Goal: Information Seeking & Learning: Learn about a topic

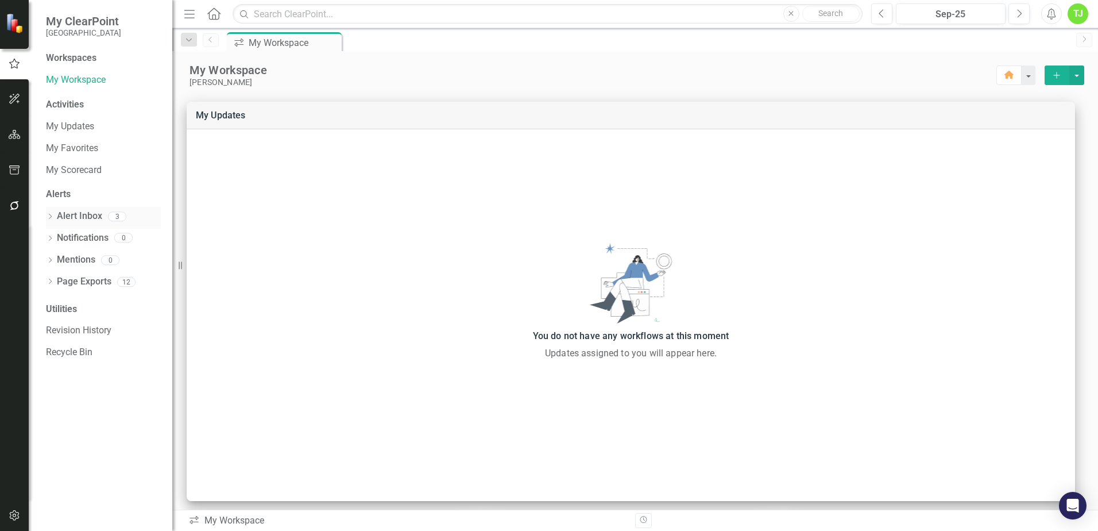
click at [102, 222] on div "3" at bounding box center [114, 217] width 24 height 13
click at [102, 217] on div "3" at bounding box center [114, 217] width 24 height 13
click at [85, 216] on link "Alert Inbox" at bounding box center [79, 216] width 45 height 13
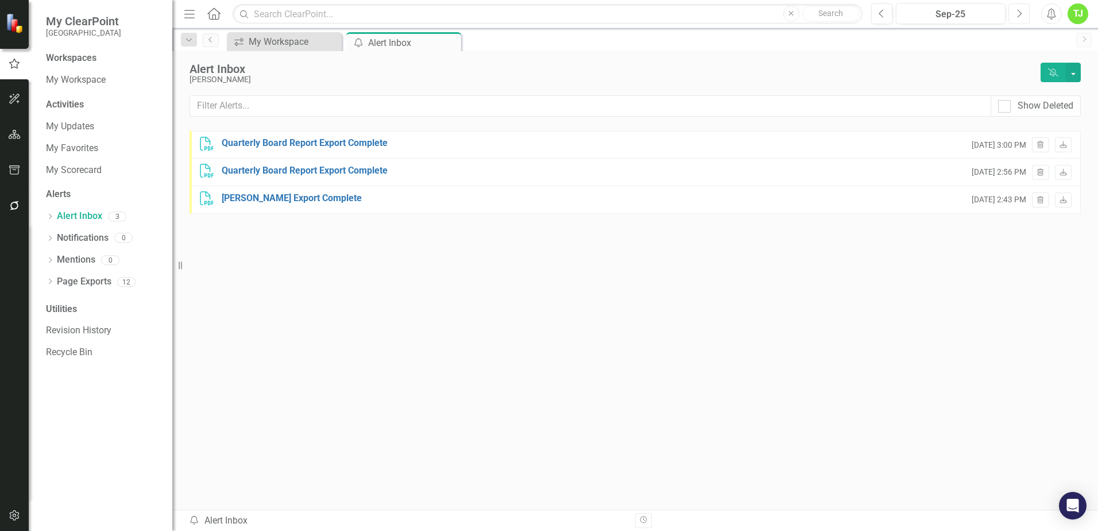
click at [589, 15] on icon "Next" at bounding box center [1019, 14] width 6 height 10
click at [83, 54] on div "Workspaces" at bounding box center [71, 58] width 51 height 13
click at [80, 79] on link "My Workspace" at bounding box center [103, 80] width 115 height 13
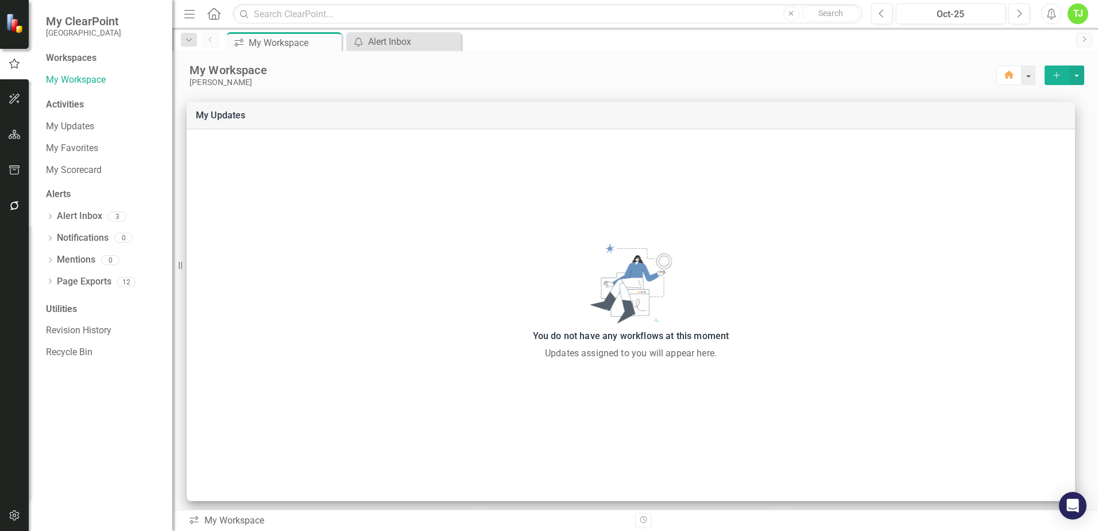
click at [79, 27] on span "My ClearPoint" at bounding box center [83, 21] width 75 height 14
click at [79, 18] on span "My ClearPoint" at bounding box center [83, 21] width 75 height 14
click at [19, 24] on img at bounding box center [16, 23] width 20 height 20
click at [16, 126] on button "button" at bounding box center [15, 135] width 26 height 24
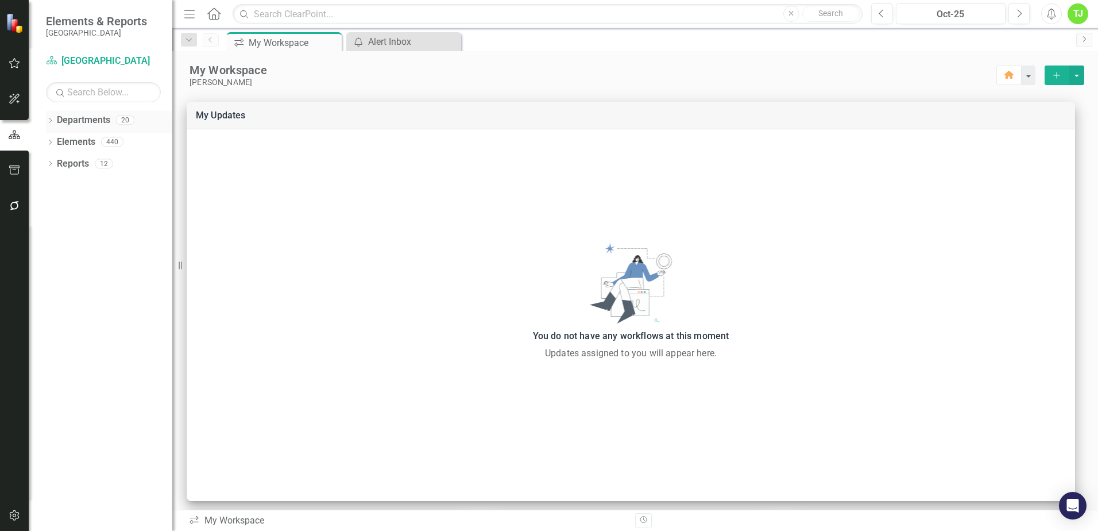
click at [51, 118] on icon "Dropdown" at bounding box center [50, 121] width 8 height 6
click at [59, 137] on div "Dropdown" at bounding box center [56, 142] width 9 height 10
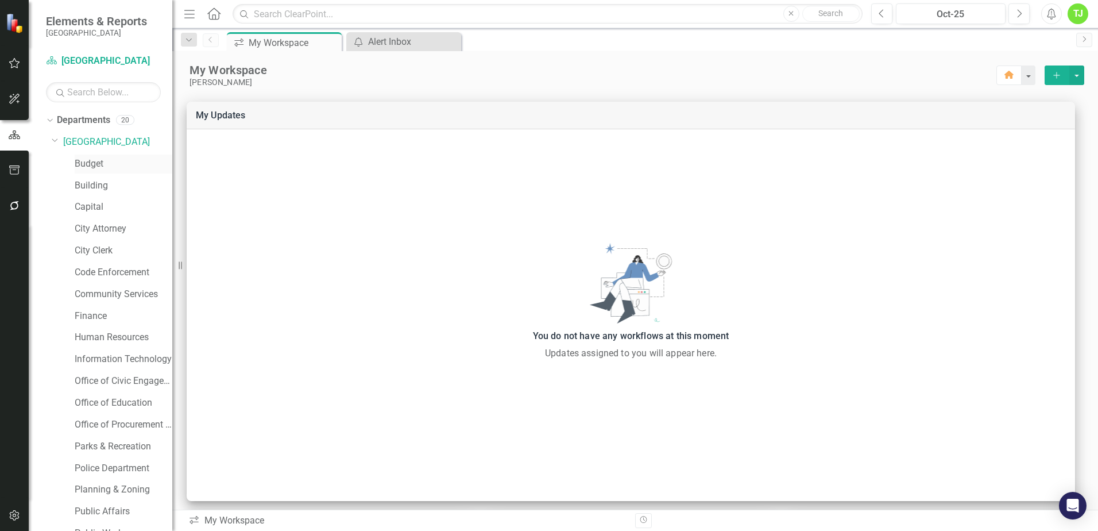
click at [92, 163] on link "Budget" at bounding box center [124, 163] width 98 height 13
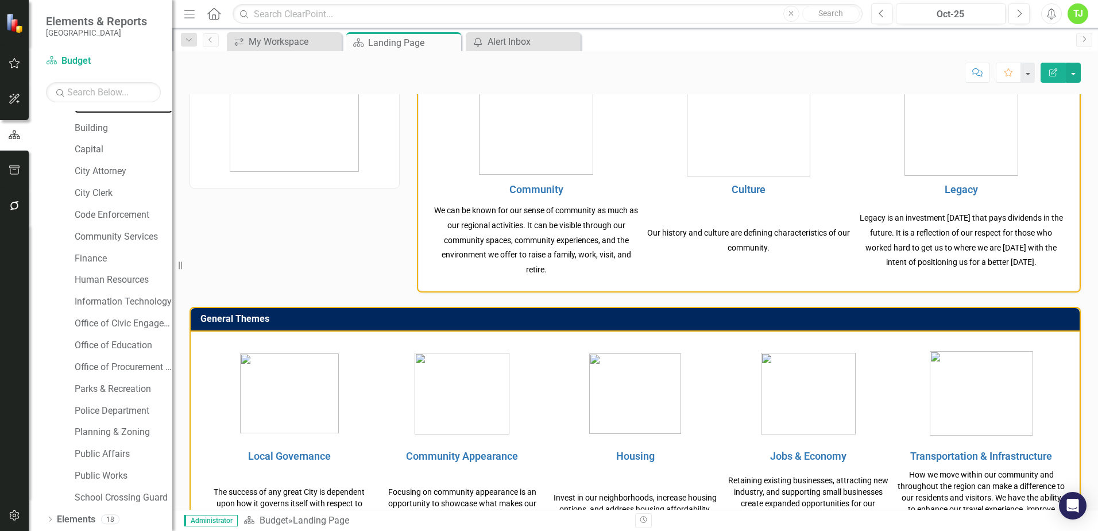
scroll to position [115, 0]
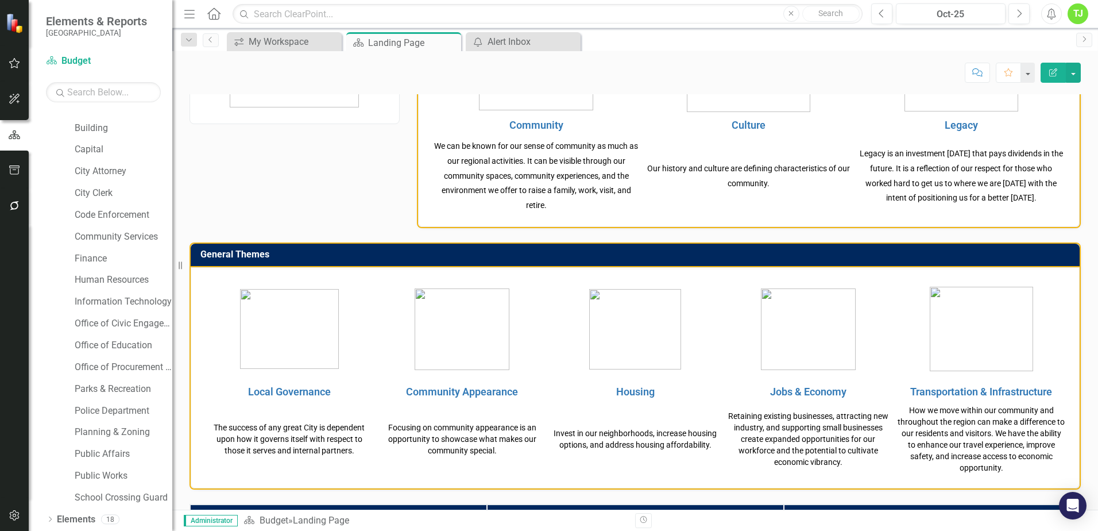
click at [306, 331] on td at bounding box center [289, 328] width 173 height 105
click at [293, 331] on link "Local Governance" at bounding box center [289, 391] width 83 height 12
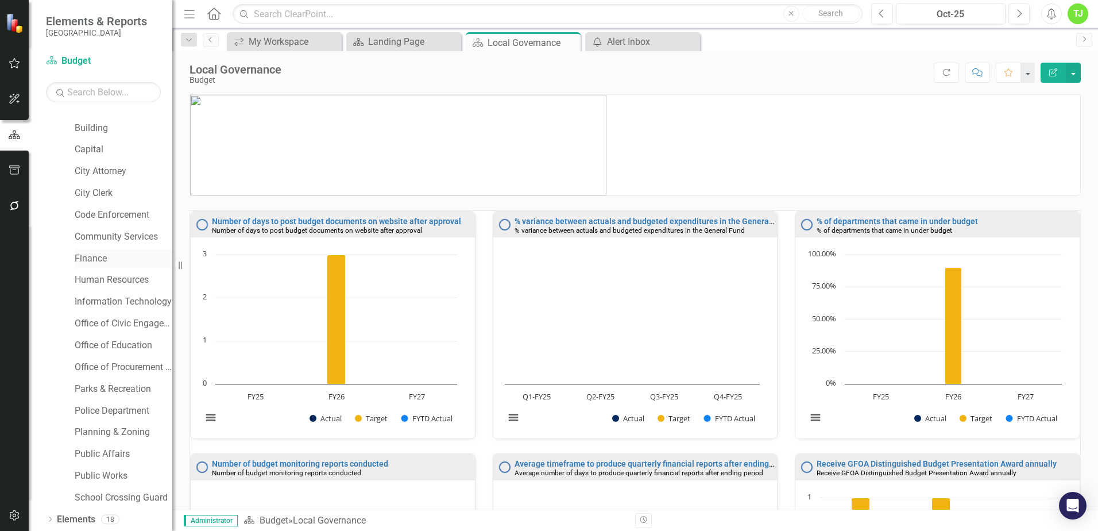
click at [99, 259] on link "Finance" at bounding box center [124, 258] width 98 height 13
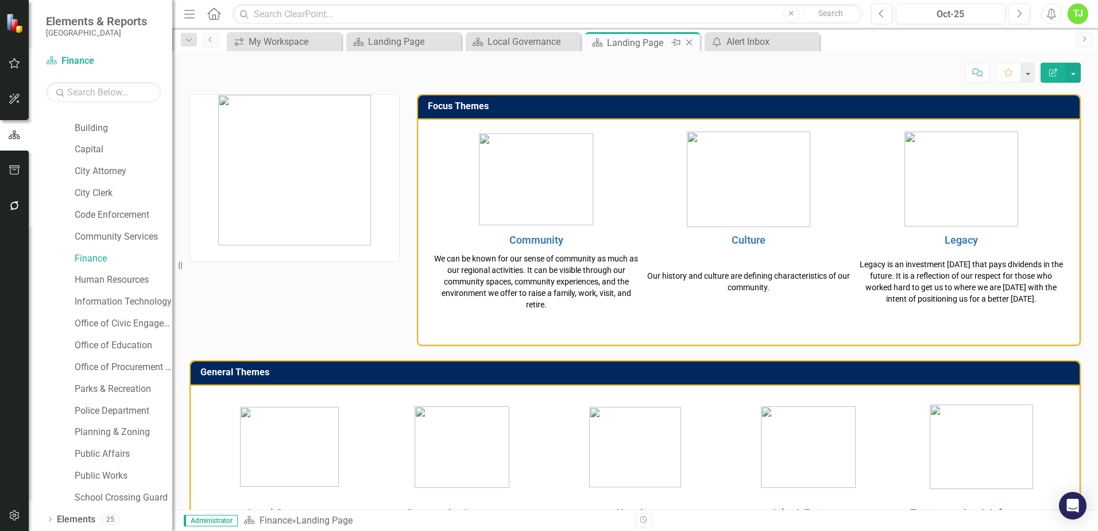
click at [589, 44] on icon "Close" at bounding box center [688, 42] width 11 height 9
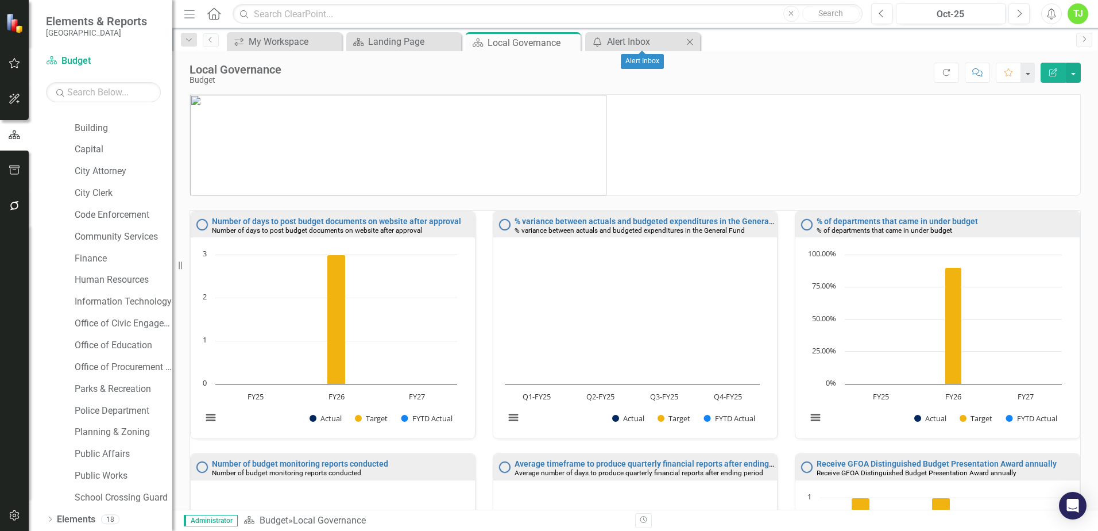
click at [589, 42] on icon "Close" at bounding box center [689, 41] width 11 height 9
click at [574, 43] on icon "Close" at bounding box center [569, 42] width 11 height 9
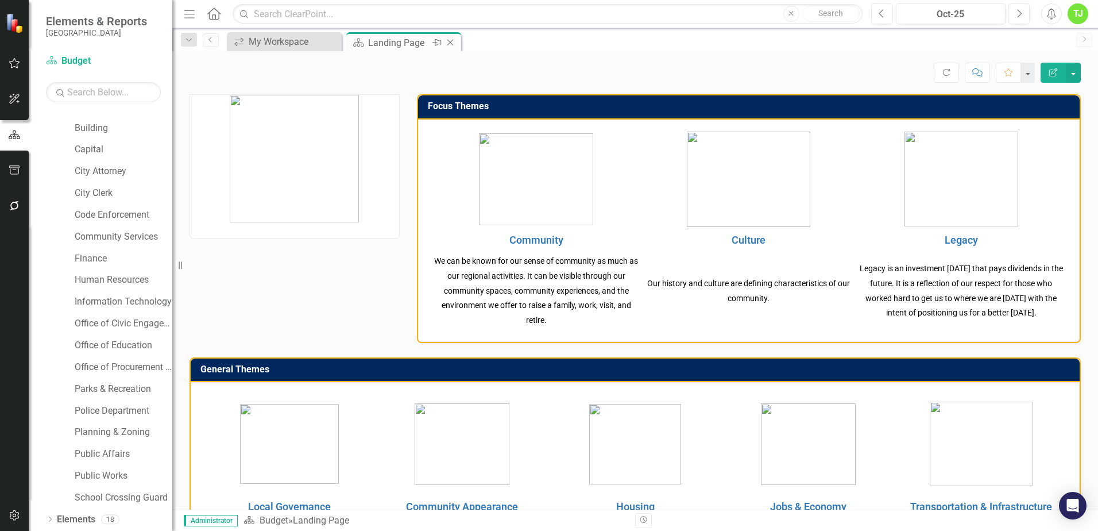
click at [450, 41] on icon "Close" at bounding box center [450, 42] width 11 height 9
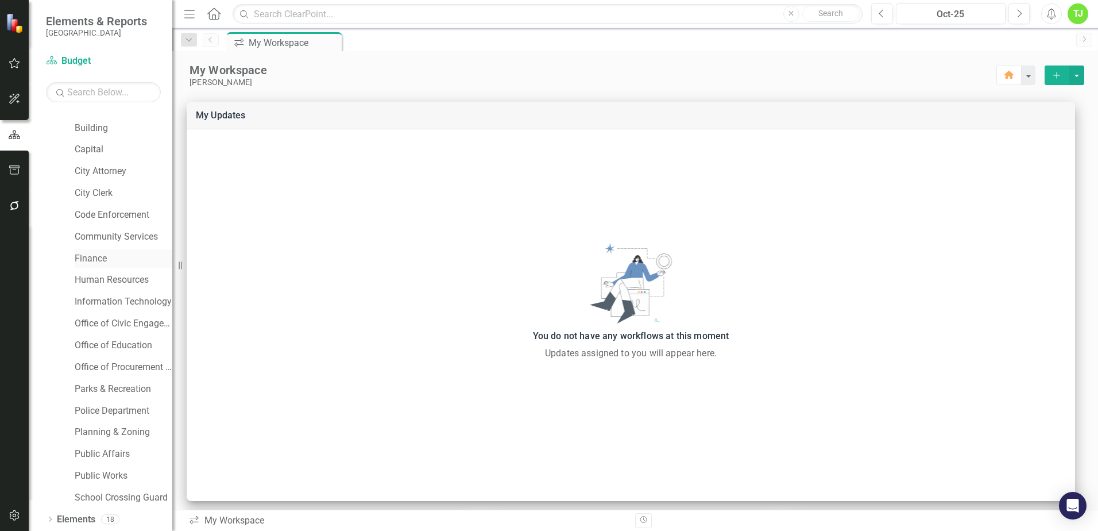
click at [103, 256] on link "Finance" at bounding box center [124, 258] width 98 height 13
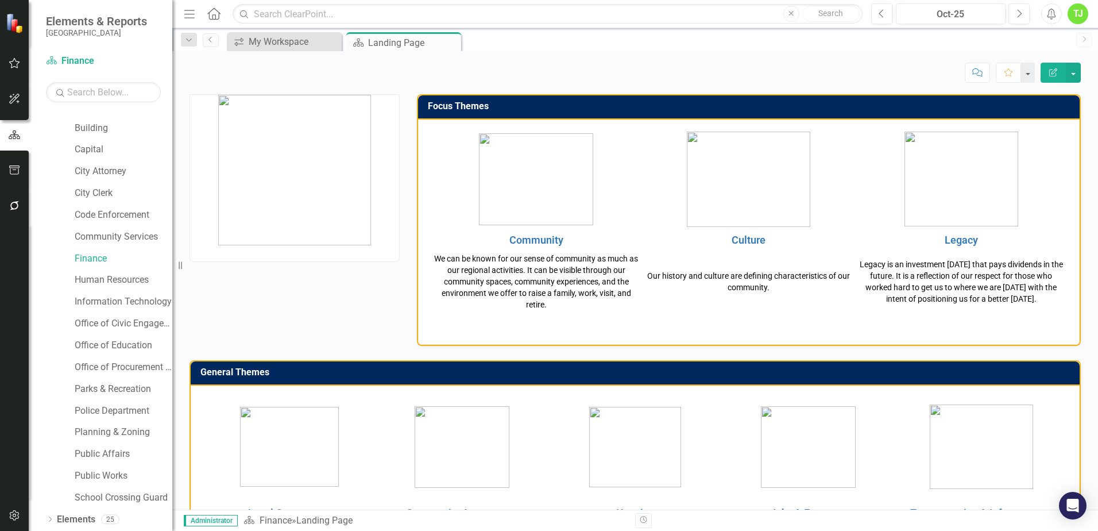
click at [6, 26] on img at bounding box center [16, 23] width 20 height 20
click at [297, 43] on div "My Workspace" at bounding box center [287, 41] width 76 height 14
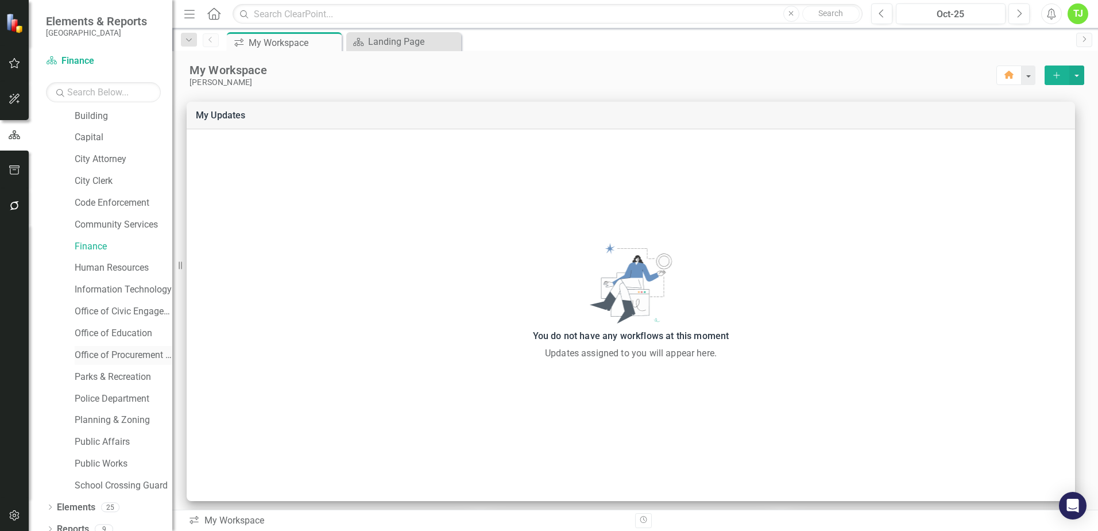
scroll to position [80, 0]
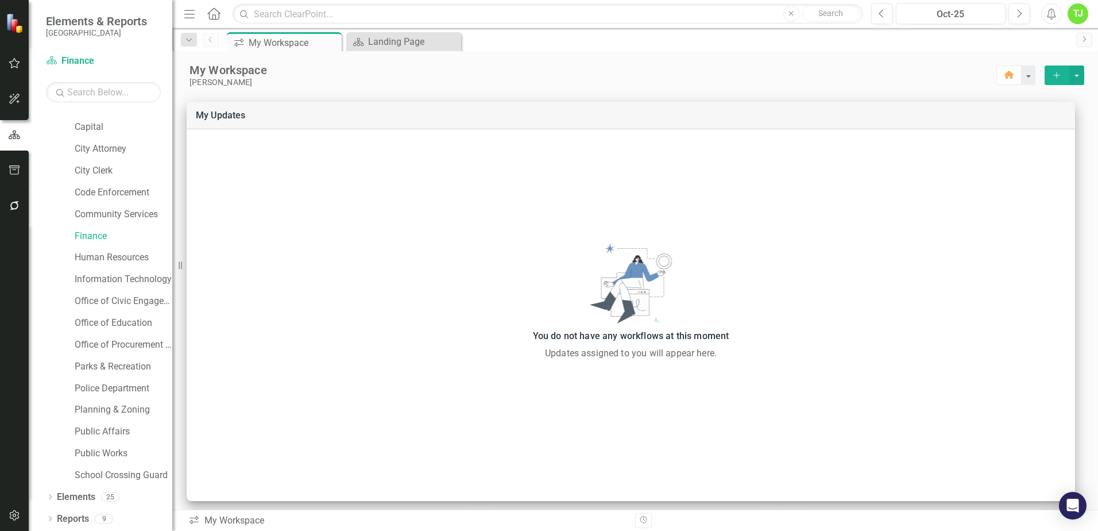
click at [10, 59] on icon "button" at bounding box center [15, 63] width 12 height 9
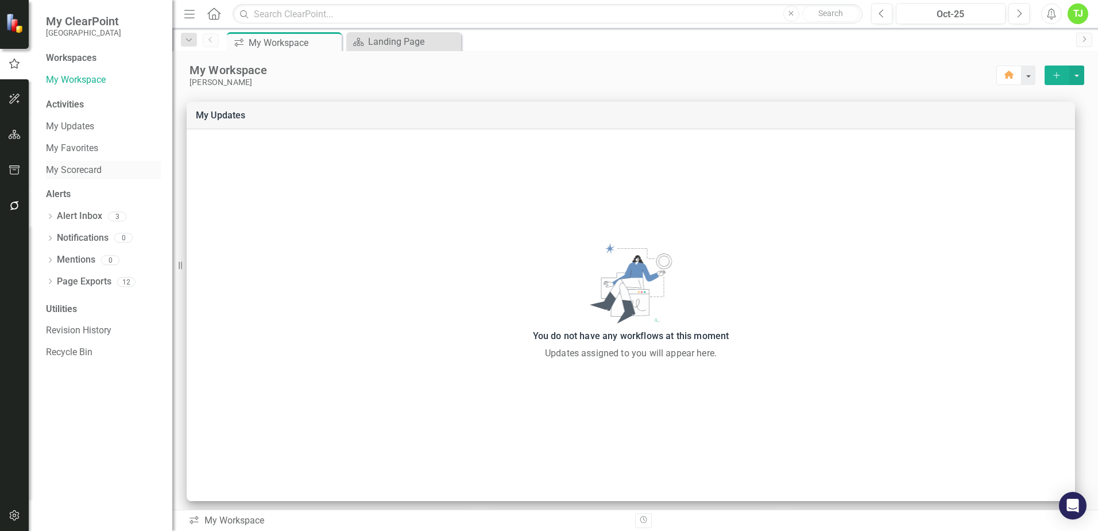
click at [89, 172] on link "My Scorecard" at bounding box center [103, 170] width 115 height 13
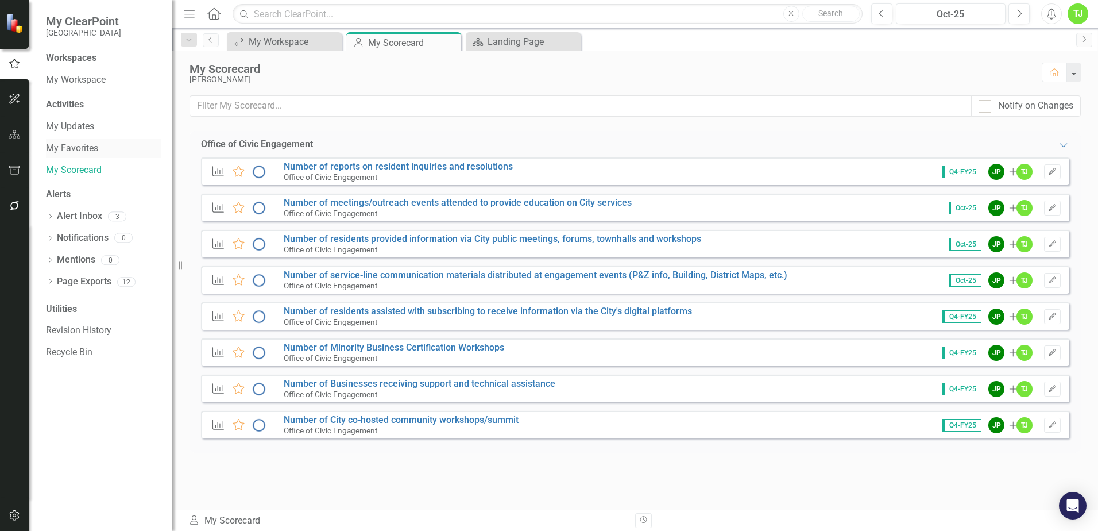
click at [90, 149] on link "My Favorites" at bounding box center [103, 148] width 115 height 13
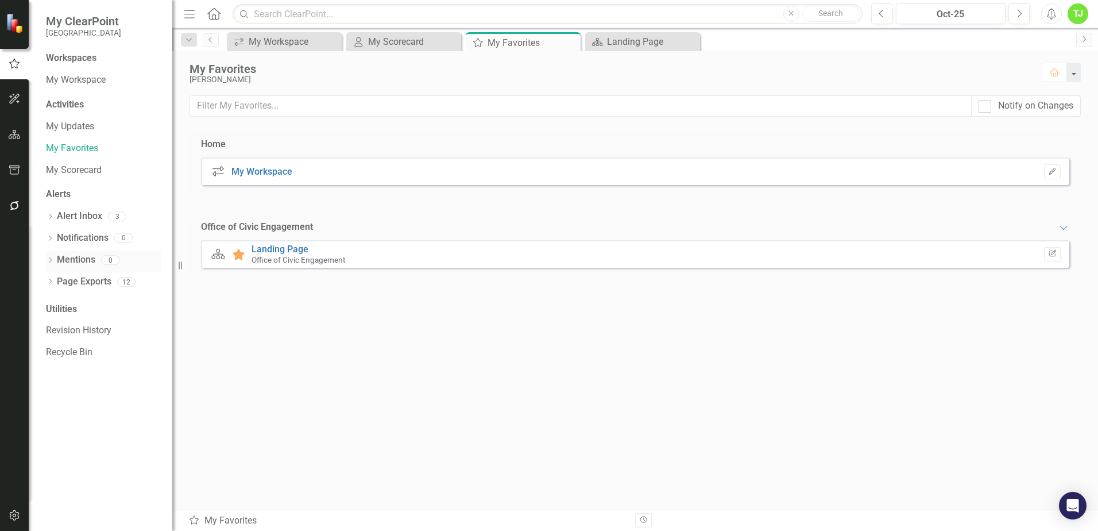
click at [70, 256] on link "Mentions" at bounding box center [76, 259] width 38 height 13
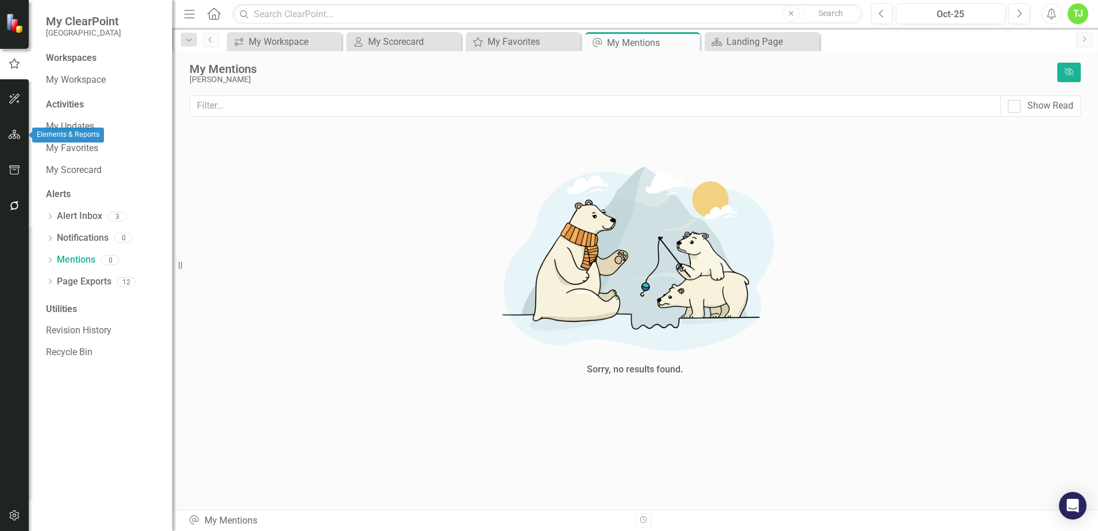
click at [10, 135] on icon "button" at bounding box center [15, 134] width 12 height 9
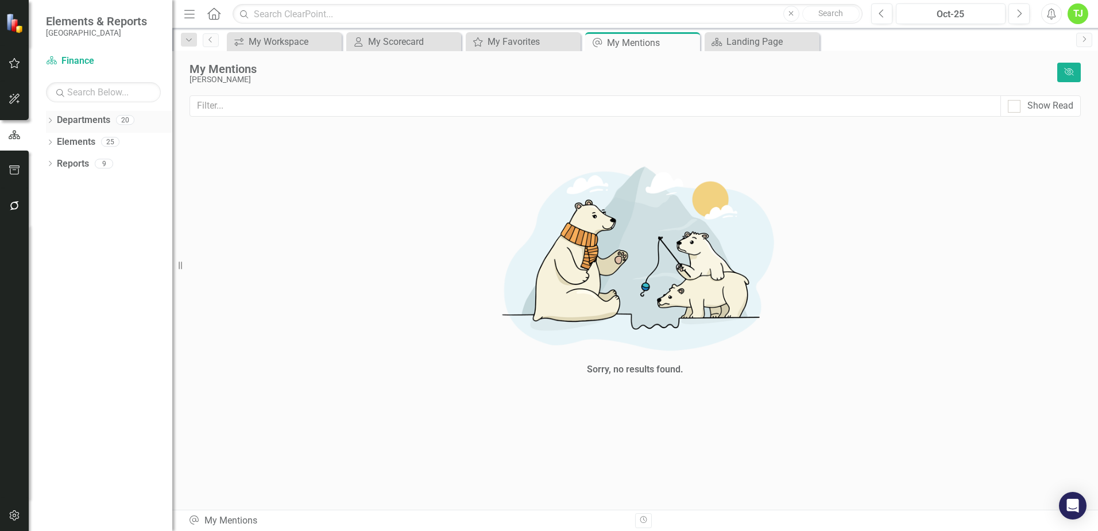
click at [50, 121] on icon "Dropdown" at bounding box center [50, 121] width 8 height 6
click at [57, 140] on icon "Dropdown" at bounding box center [56, 141] width 9 height 7
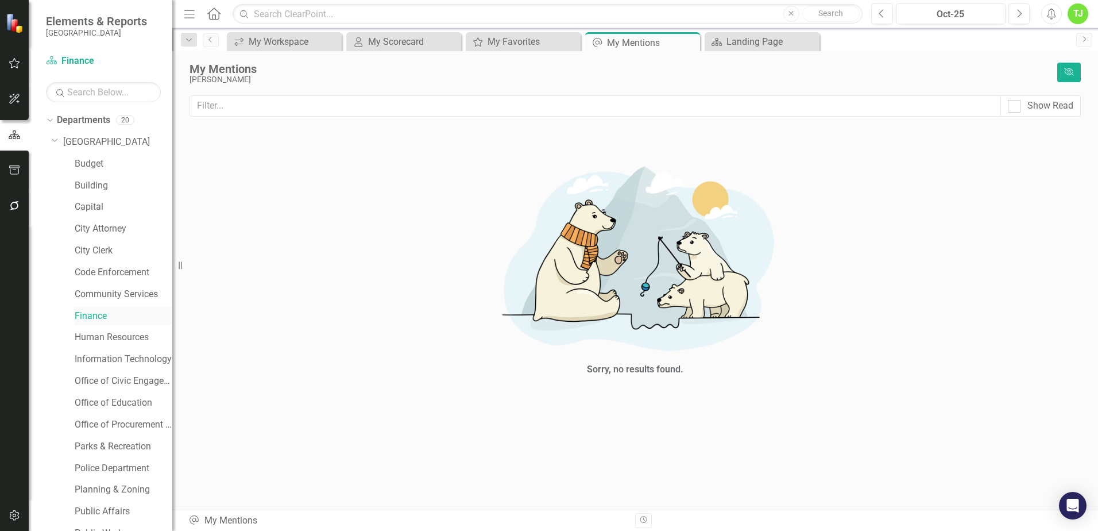
click at [88, 316] on link "Finance" at bounding box center [124, 316] width 98 height 13
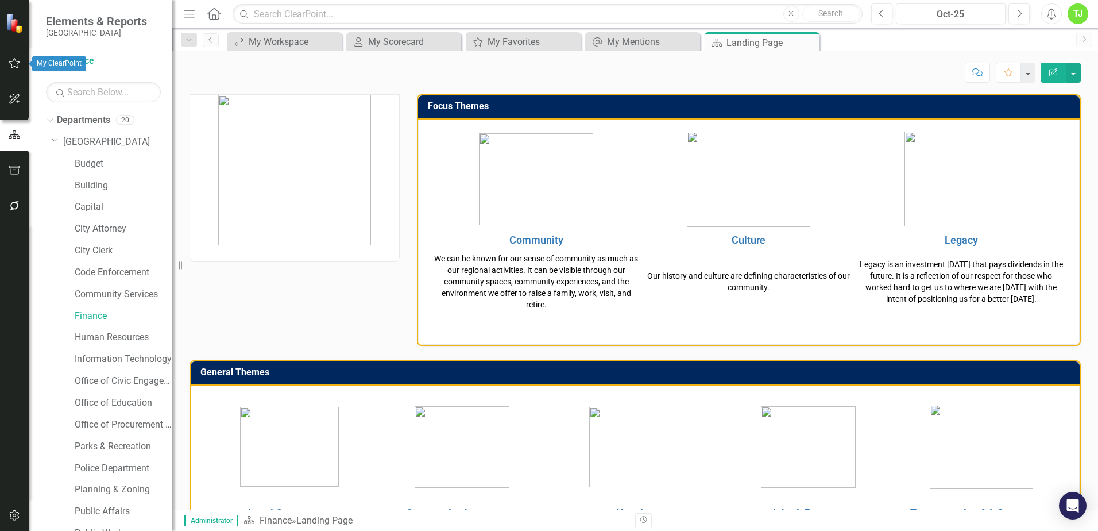
click at [11, 65] on icon "button" at bounding box center [15, 63] width 12 height 9
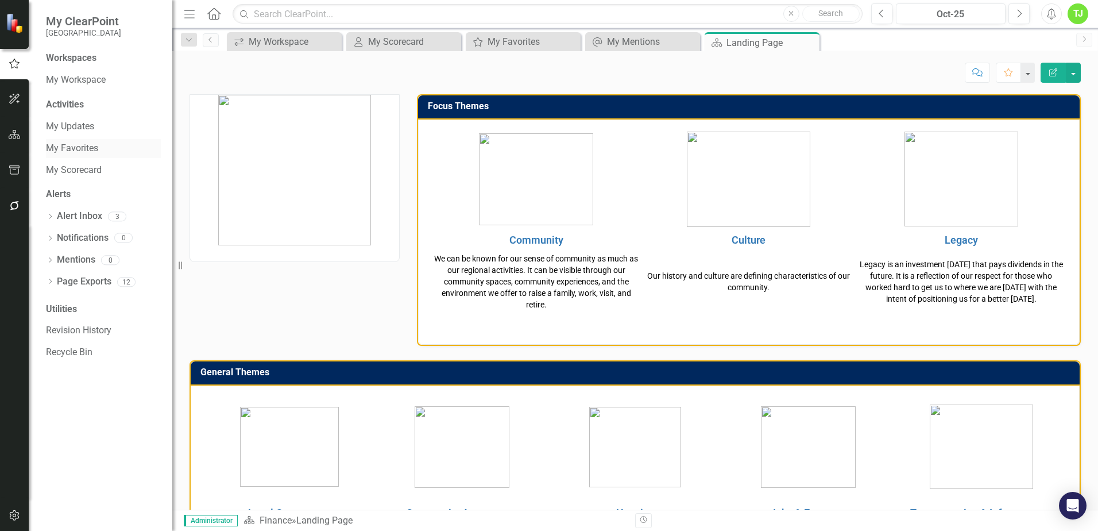
click at [88, 147] on link "My Favorites" at bounding box center [103, 148] width 115 height 13
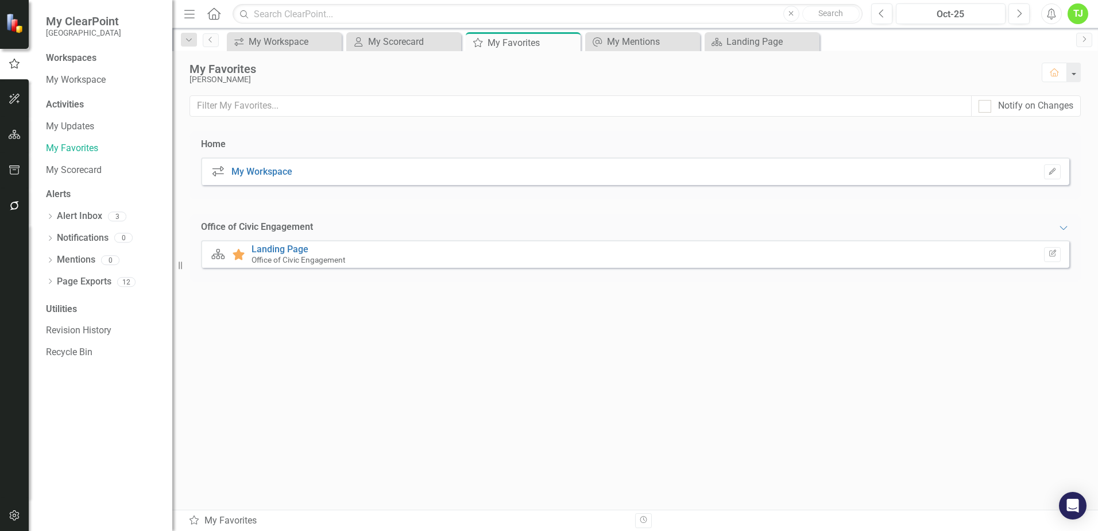
click at [334, 256] on small "Office of Civic Engagement" at bounding box center [299, 259] width 94 height 9
click at [290, 246] on link "Landing Page" at bounding box center [280, 249] width 57 height 11
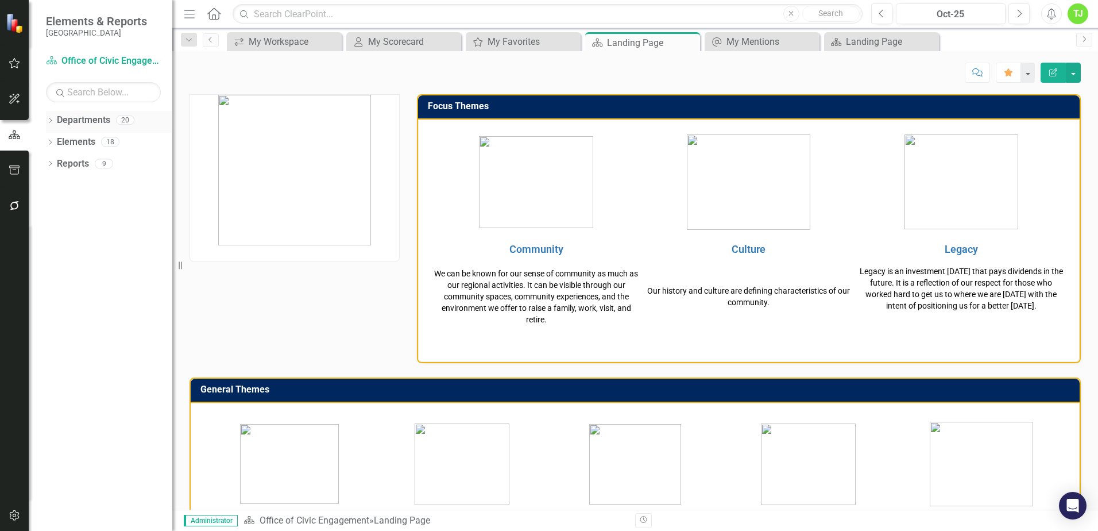
click at [51, 121] on icon at bounding box center [50, 120] width 3 height 5
click at [56, 140] on icon "Dropdown" at bounding box center [56, 141] width 9 height 7
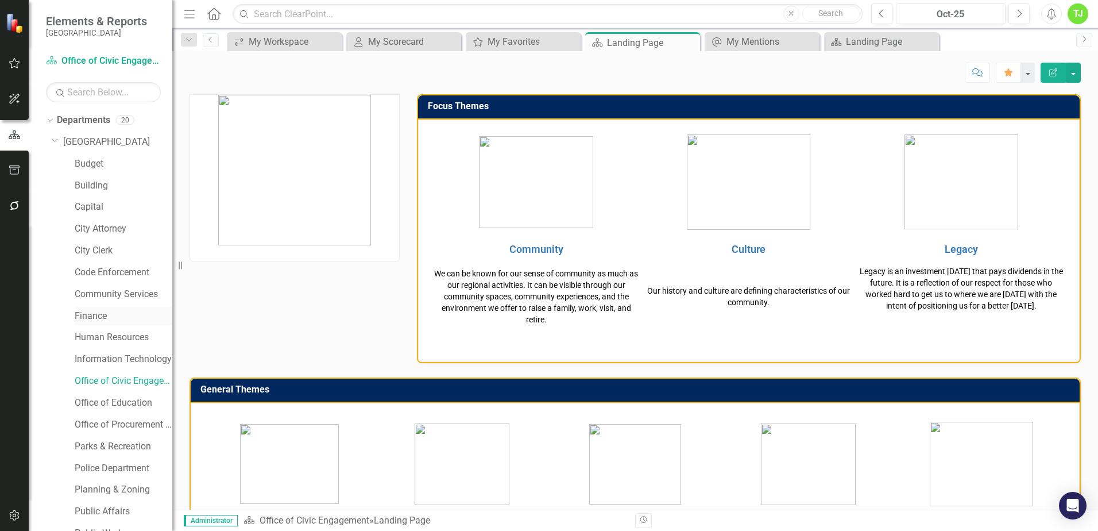
click at [89, 315] on link "Finance" at bounding box center [124, 316] width 98 height 13
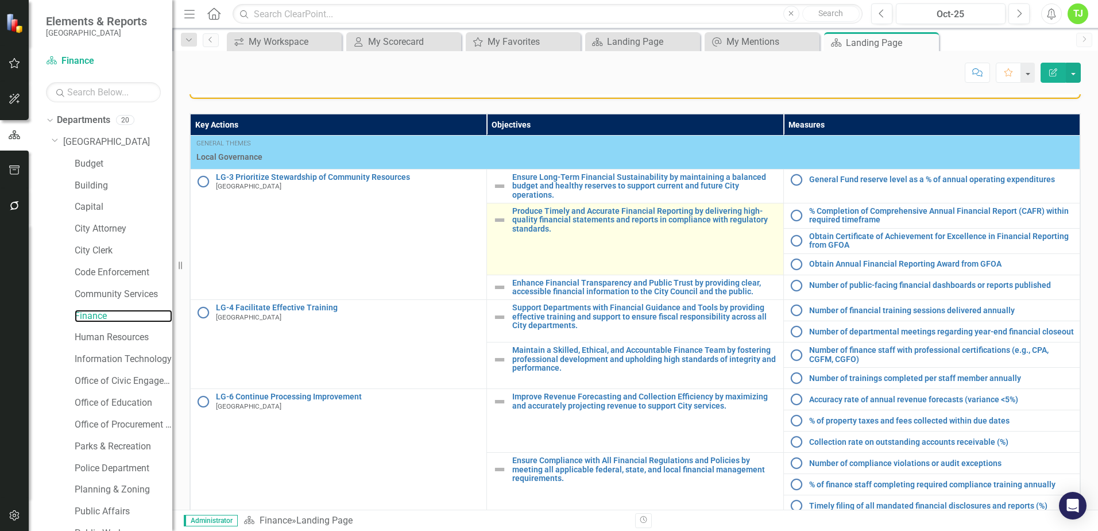
scroll to position [467, 0]
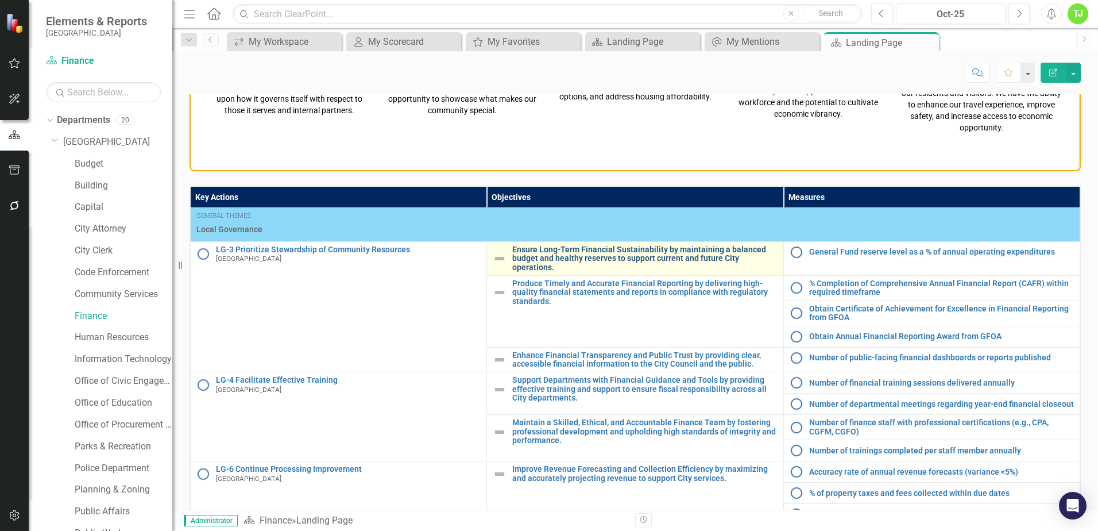
click at [551, 252] on link "Ensure Long-Term Financial Sustainability by maintaining a balanced budget and …" at bounding box center [644, 258] width 265 height 26
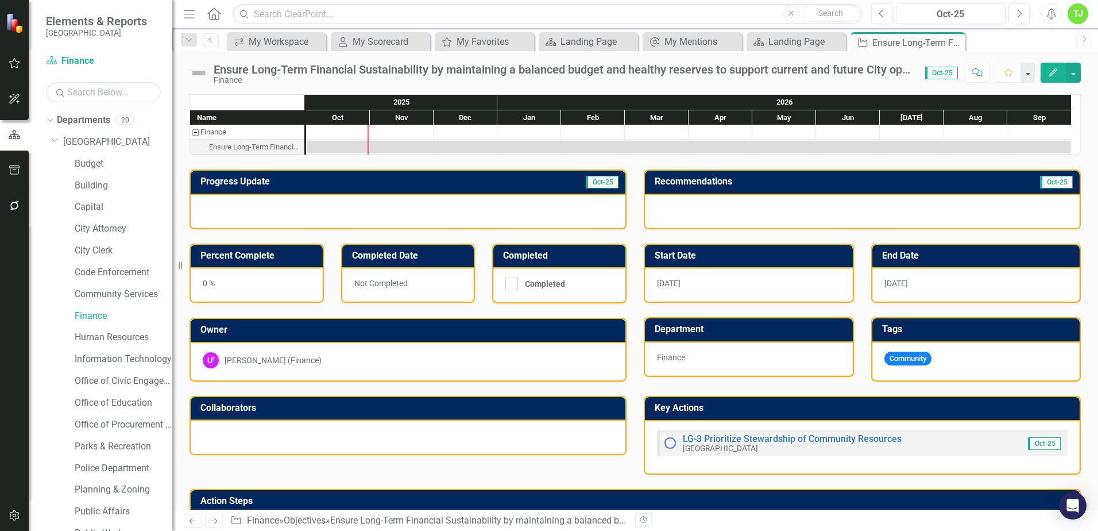
click at [199, 73] on img at bounding box center [199, 73] width 18 height 18
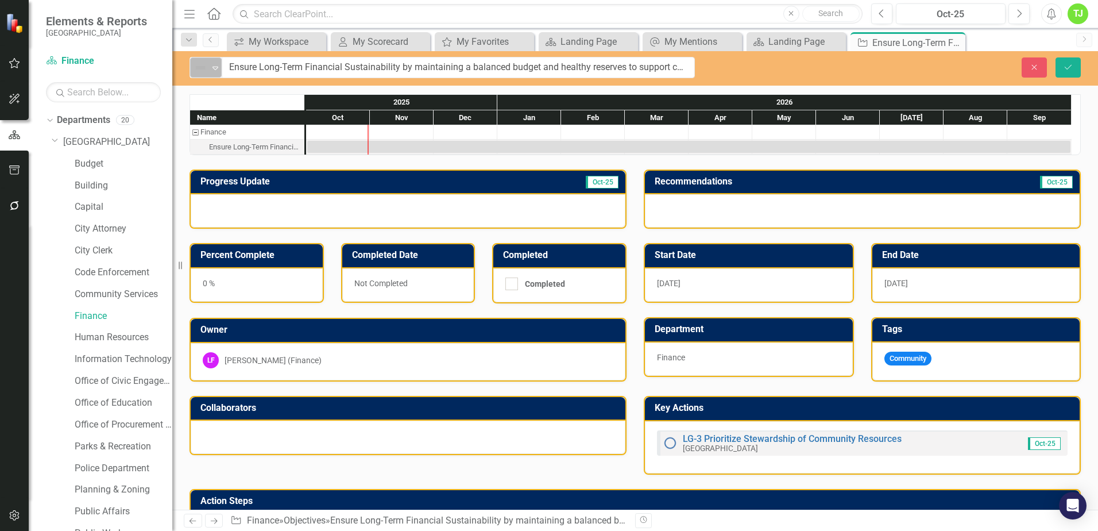
click at [217, 70] on icon "Expand" at bounding box center [215, 67] width 11 height 9
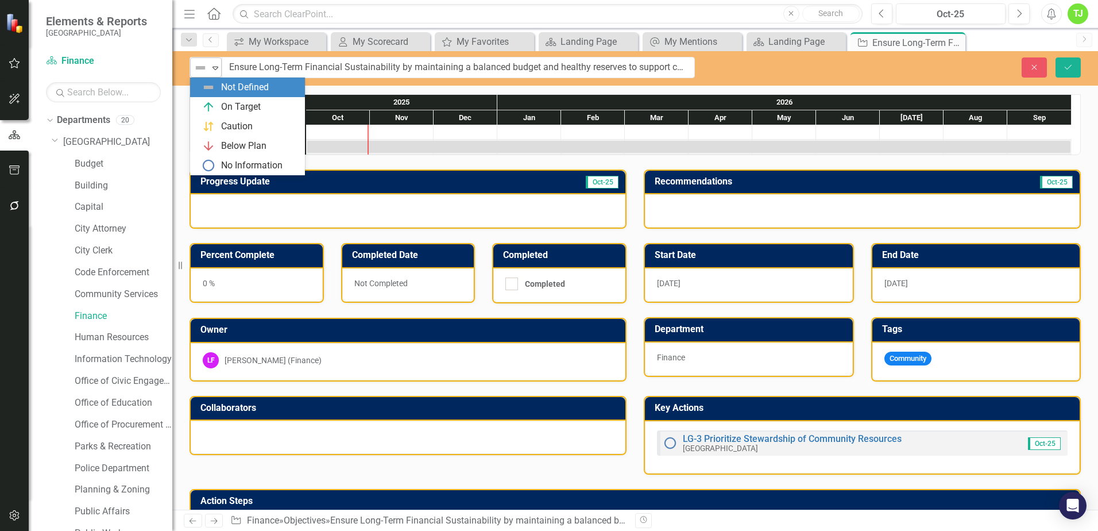
click at [217, 70] on icon "Expand" at bounding box center [215, 67] width 11 height 9
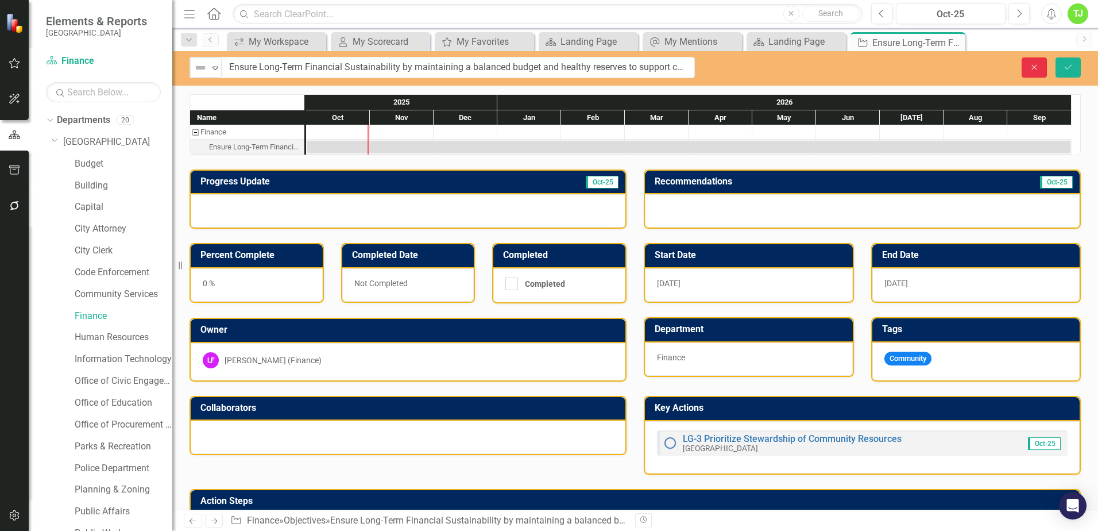
click at [589, 66] on icon "button" at bounding box center [1034, 66] width 5 height 5
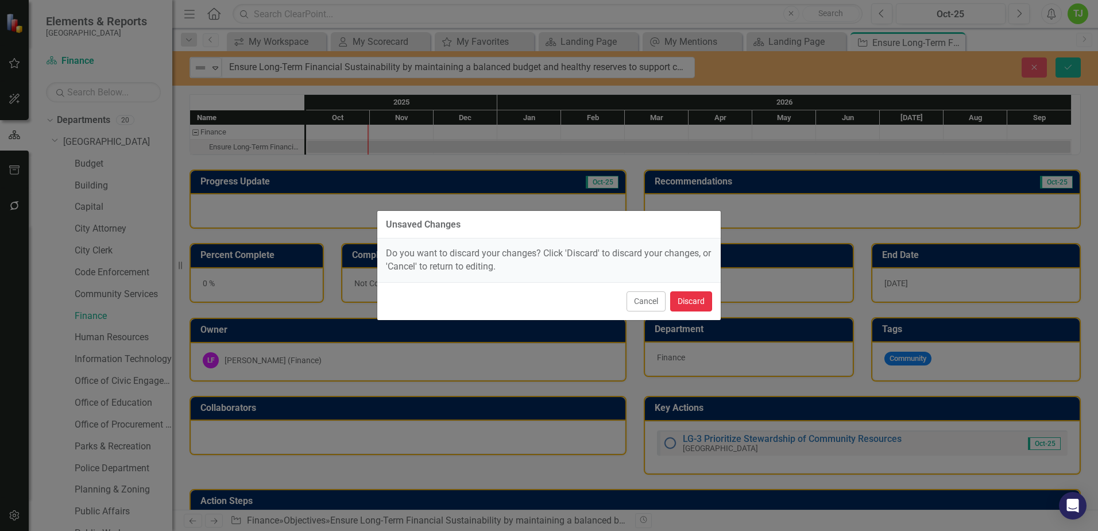
drag, startPoint x: 690, startPoint y: 308, endPoint x: 566, endPoint y: 286, distance: 125.5
click at [589, 308] on button "Discard" at bounding box center [691, 301] width 42 height 20
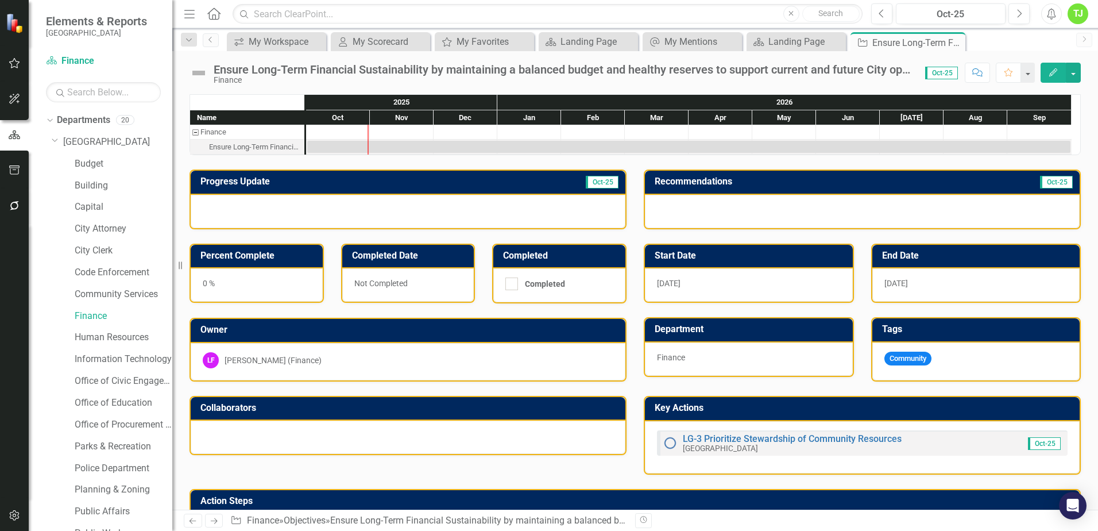
click at [370, 188] on td "Progress Update" at bounding box center [341, 182] width 282 height 19
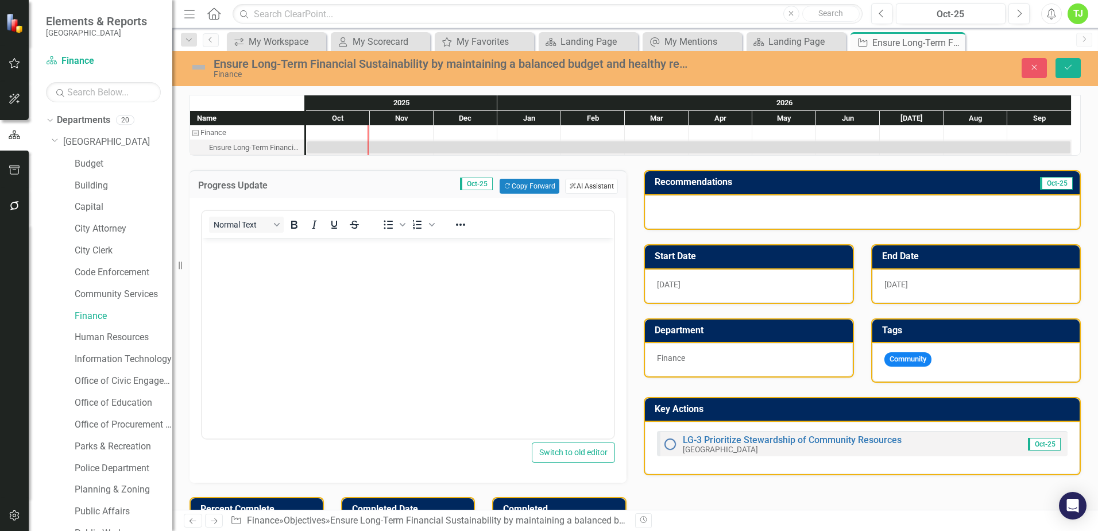
click at [589, 187] on button "ClearPoint AI AI Assistant" at bounding box center [591, 186] width 53 height 15
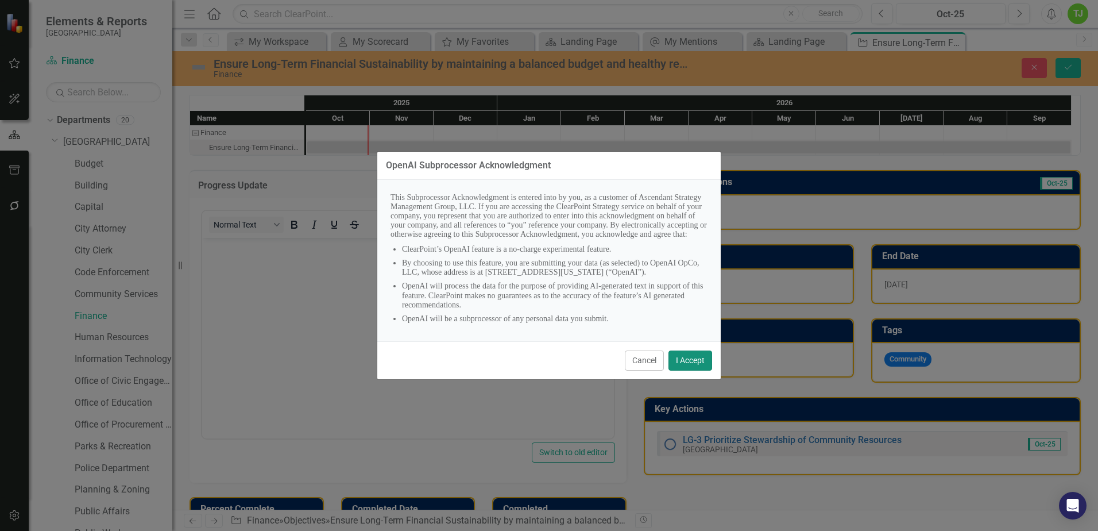
click at [589, 331] on button "I Accept" at bounding box center [691, 360] width 44 height 20
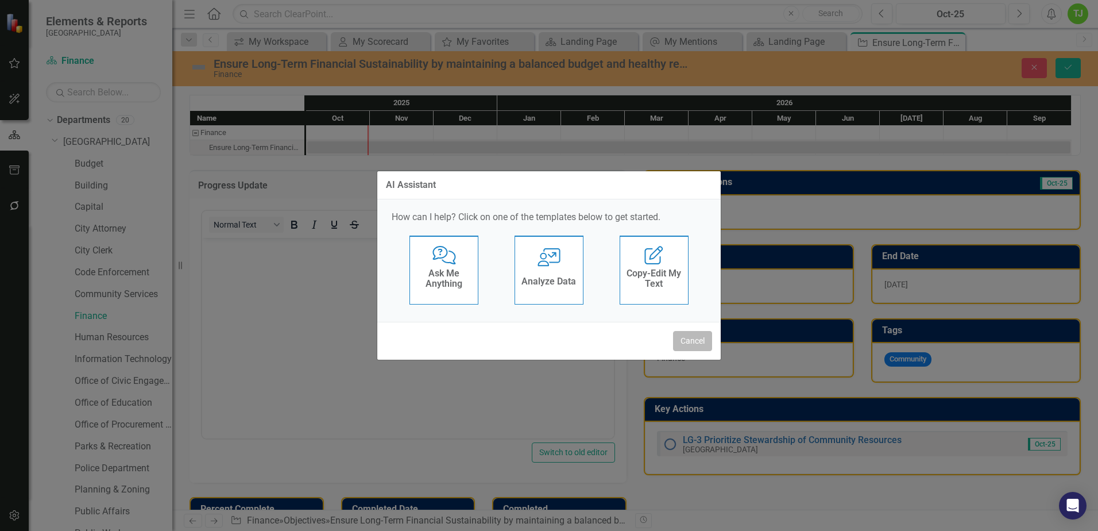
click at [589, 331] on button "Cancel" at bounding box center [692, 341] width 39 height 20
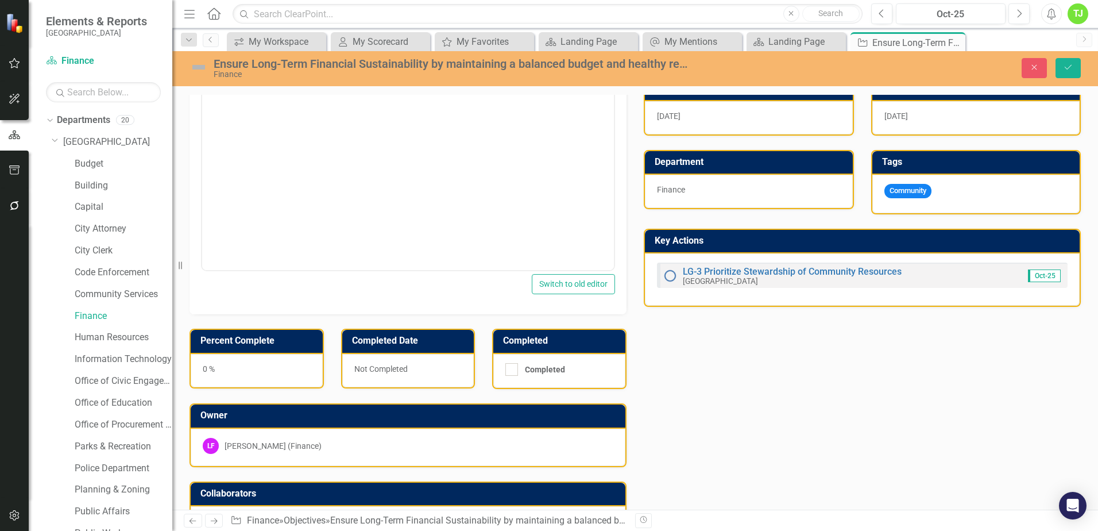
scroll to position [55, 0]
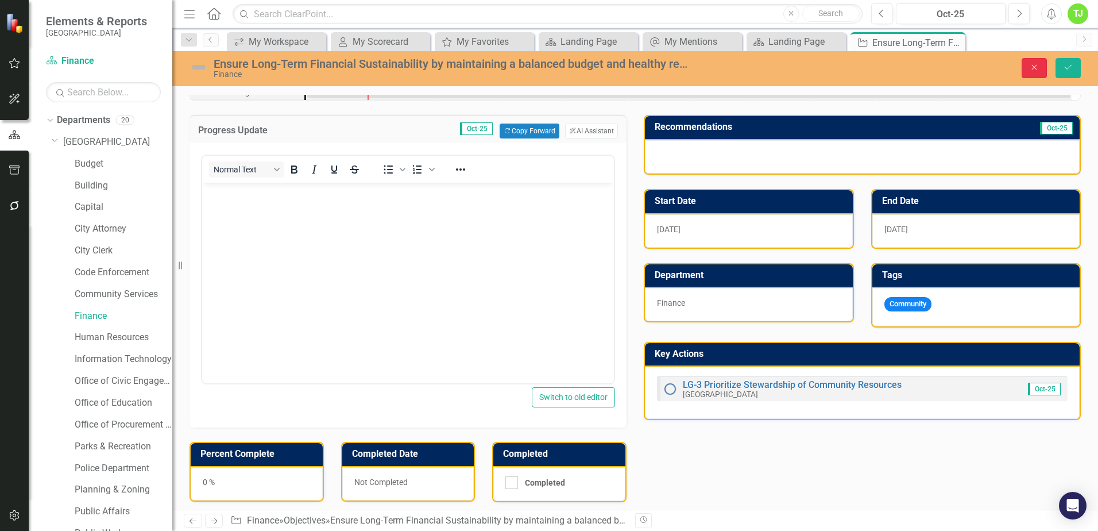
click at [589, 67] on icon "Close" at bounding box center [1034, 67] width 10 height 8
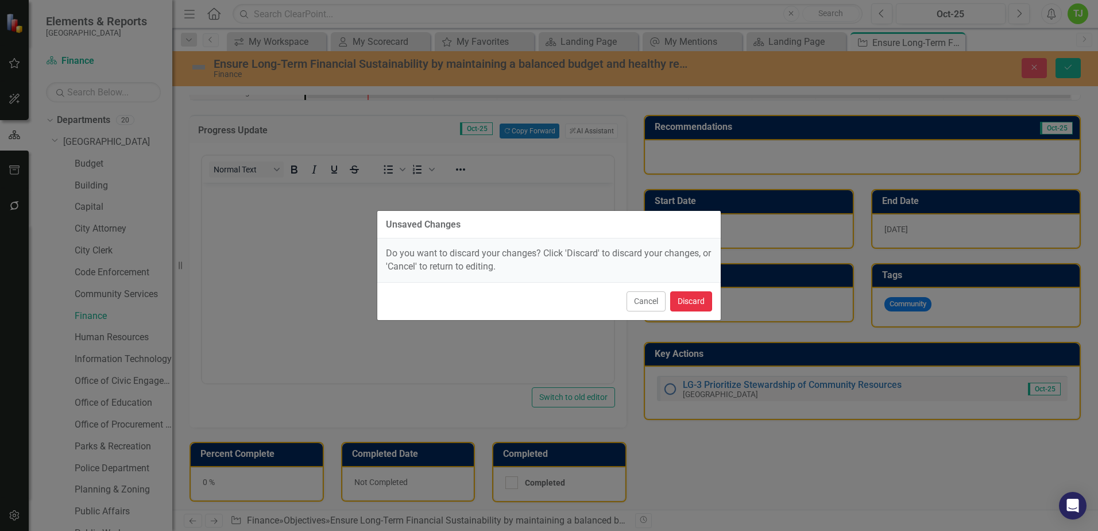
click at [589, 303] on button "Discard" at bounding box center [691, 301] width 42 height 20
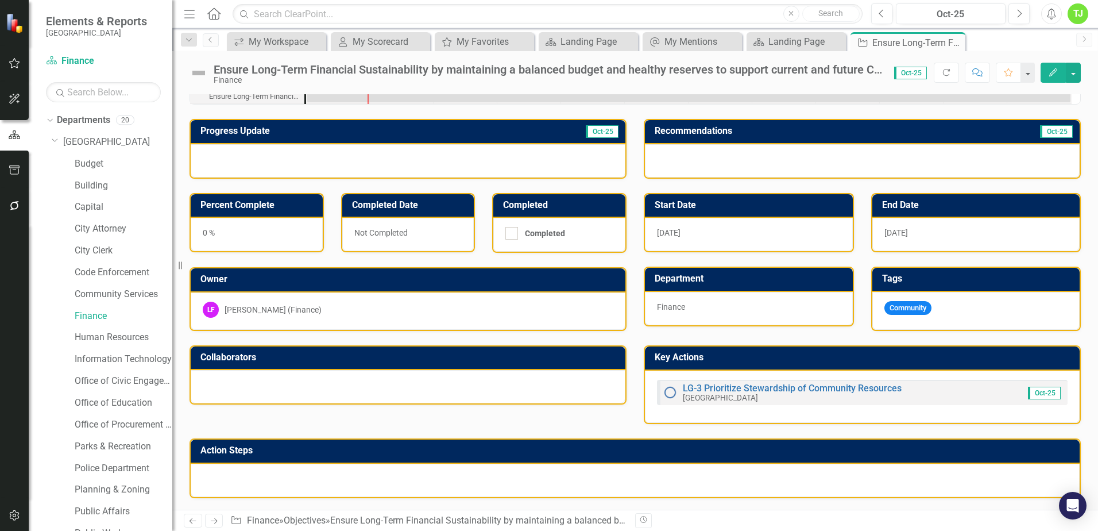
scroll to position [51, 0]
click at [281, 310] on div "[PERSON_NAME] (Finance)" at bounding box center [273, 309] width 97 height 11
click at [275, 282] on h3 "Owner" at bounding box center [409, 279] width 419 height 10
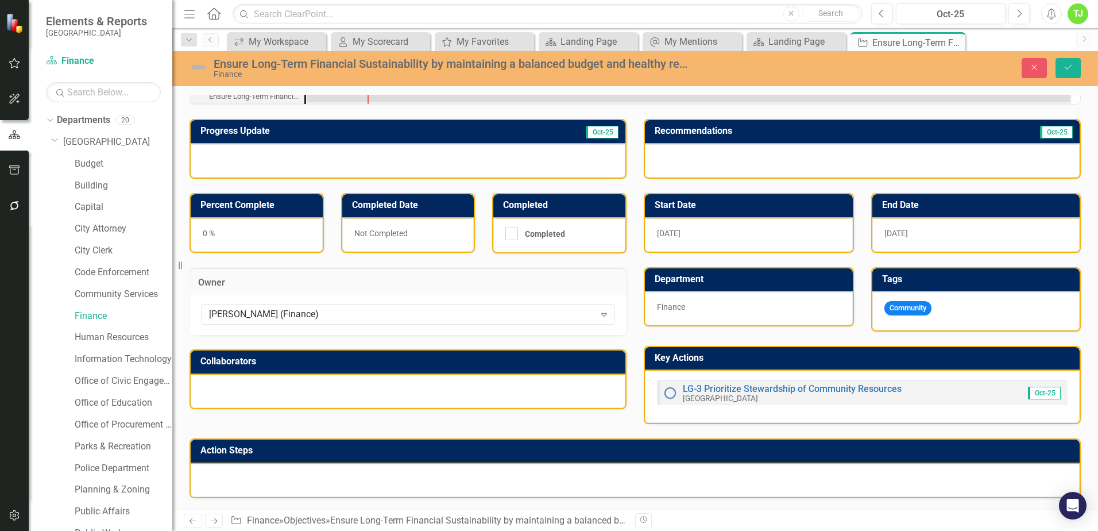
scroll to position [52, 0]
click at [589, 316] on icon "Expand" at bounding box center [603, 314] width 11 height 9
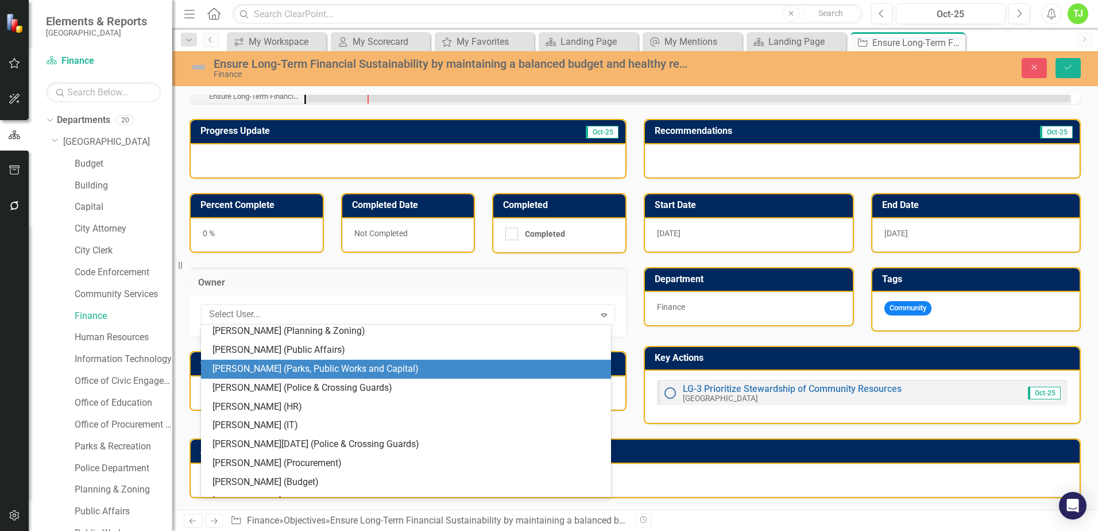
scroll to position [164, 0]
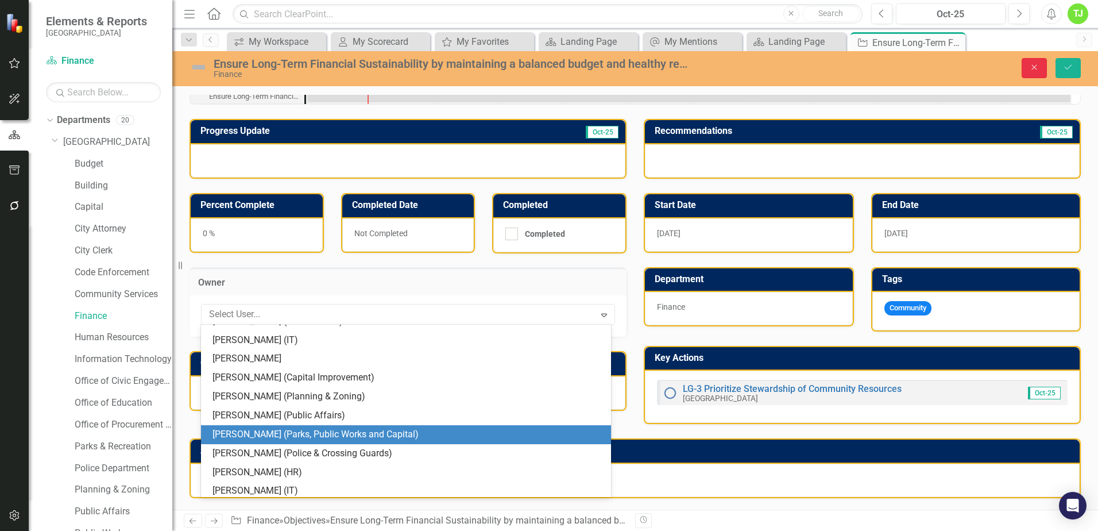
click at [589, 71] on icon "Close" at bounding box center [1034, 67] width 10 height 8
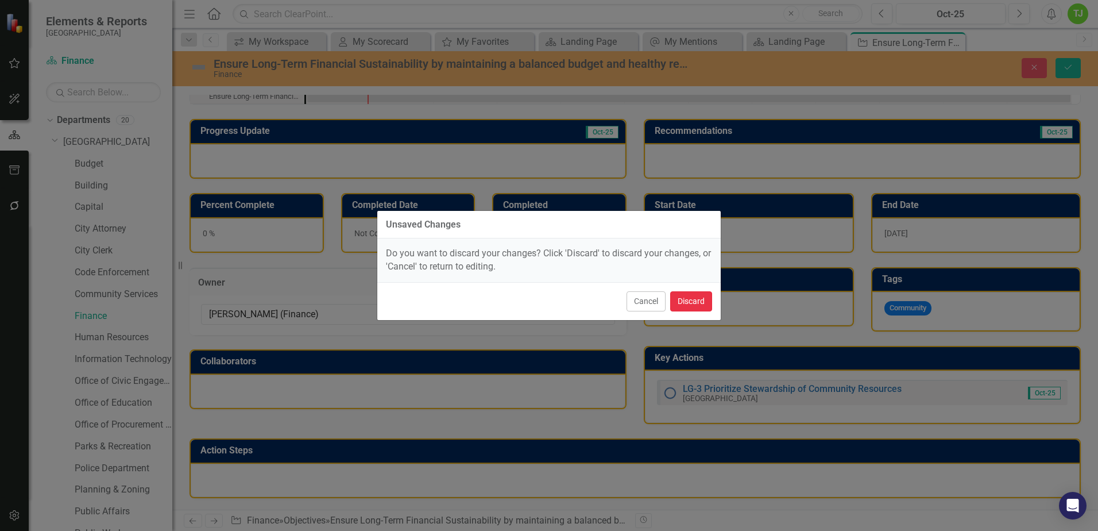
drag, startPoint x: 690, startPoint y: 303, endPoint x: 661, endPoint y: 370, distance: 73.1
click at [589, 304] on button "Discard" at bounding box center [691, 301] width 42 height 20
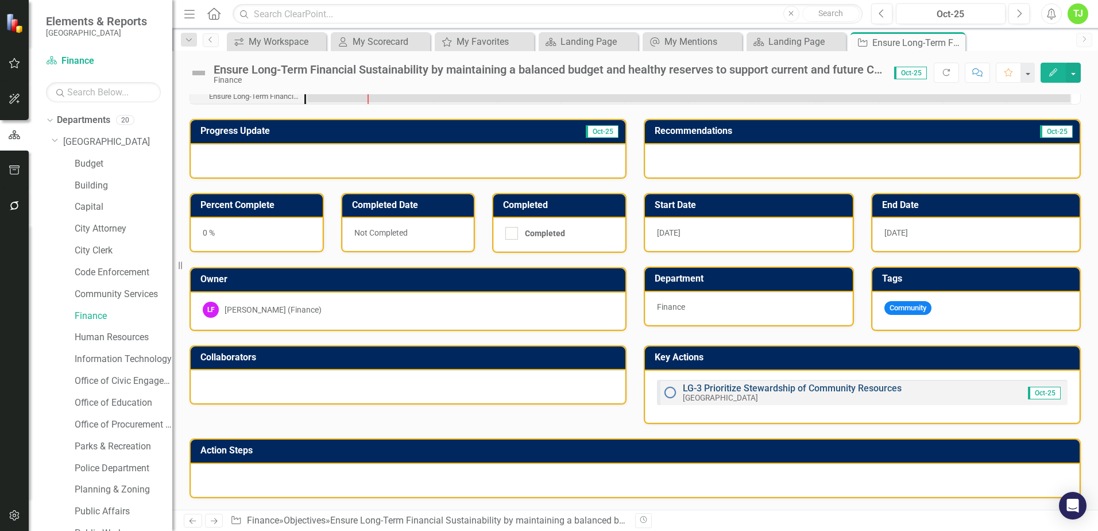
scroll to position [51, 0]
click at [589, 37] on div "Ensure Long-Term Financial Sustainability by maintaining a balanced budget and …" at bounding box center [902, 43] width 61 height 14
